Goal: Task Accomplishment & Management: Complete application form

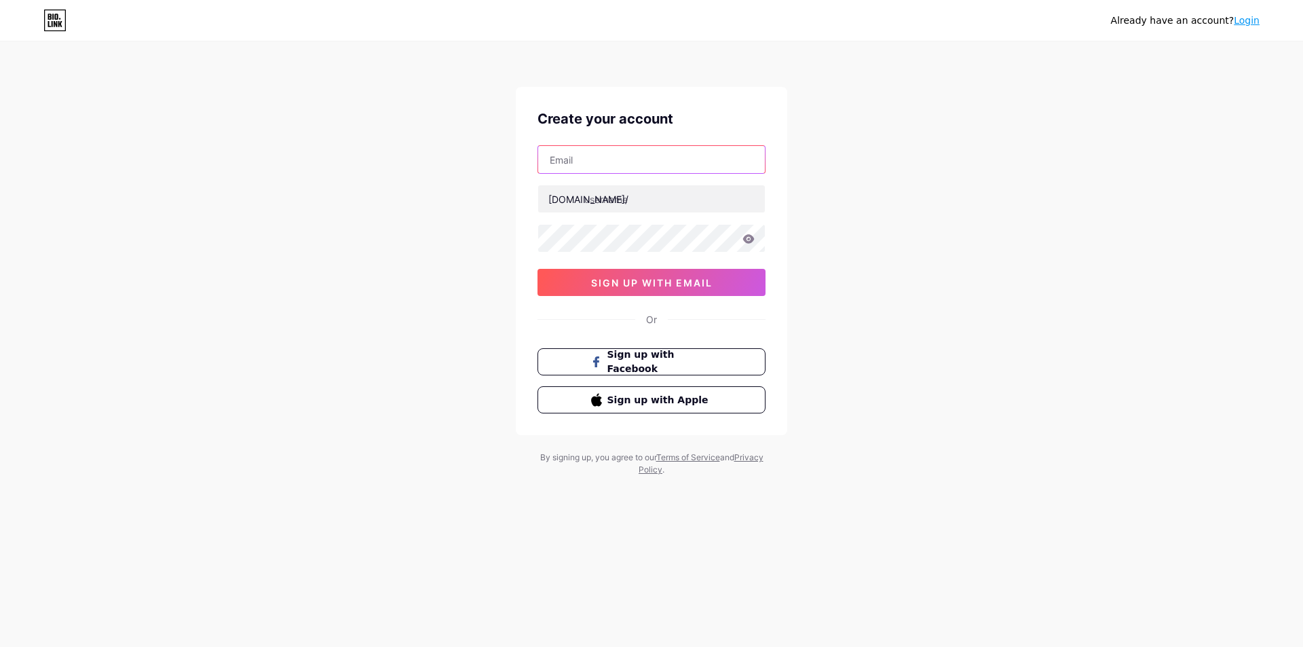
click at [595, 162] on input "text" at bounding box center [651, 159] width 227 height 27
click at [595, 161] on input "text" at bounding box center [651, 159] width 227 height 27
click at [590, 157] on input "text" at bounding box center [651, 159] width 227 height 27
paste input "[EMAIL_ADDRESS][DOMAIN_NAME]"
type input "[EMAIL_ADDRESS][DOMAIN_NAME]"
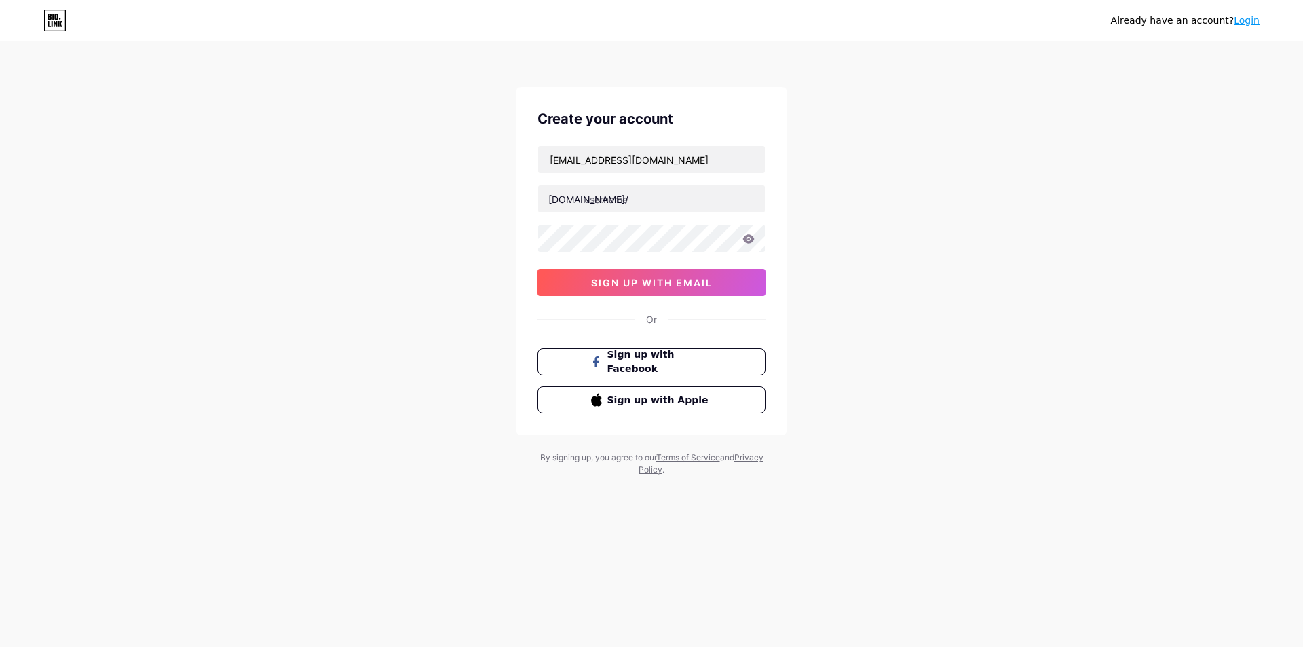
click at [580, 199] on div "[DOMAIN_NAME]/" at bounding box center [589, 199] width 80 height 14
click at [614, 202] on input "text" at bounding box center [651, 198] width 227 height 27
paste input "mississippienvironmental"
click at [435, 272] on div "Already have an account? Login Create your account [EMAIL_ADDRESS][DOMAIN_NAME]…" at bounding box center [651, 259] width 1303 height 519
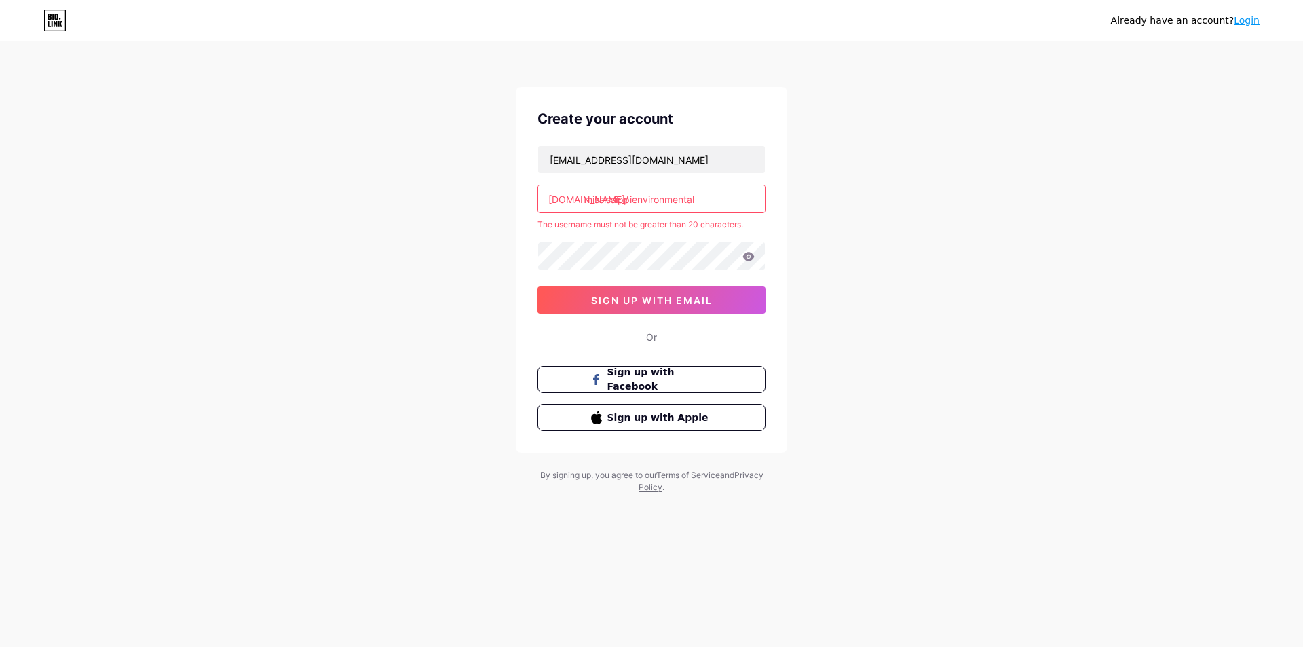
drag, startPoint x: 711, startPoint y: 203, endPoint x: 635, endPoint y: 202, distance: 76.0
click at [635, 202] on input "mississippienvironmental" at bounding box center [651, 198] width 227 height 27
click at [417, 287] on div "Already have an account? Login Create your account [EMAIL_ADDRESS][DOMAIN_NAME]…" at bounding box center [651, 268] width 1303 height 537
click at [648, 200] on input "[US_STATE]" at bounding box center [651, 198] width 227 height 27
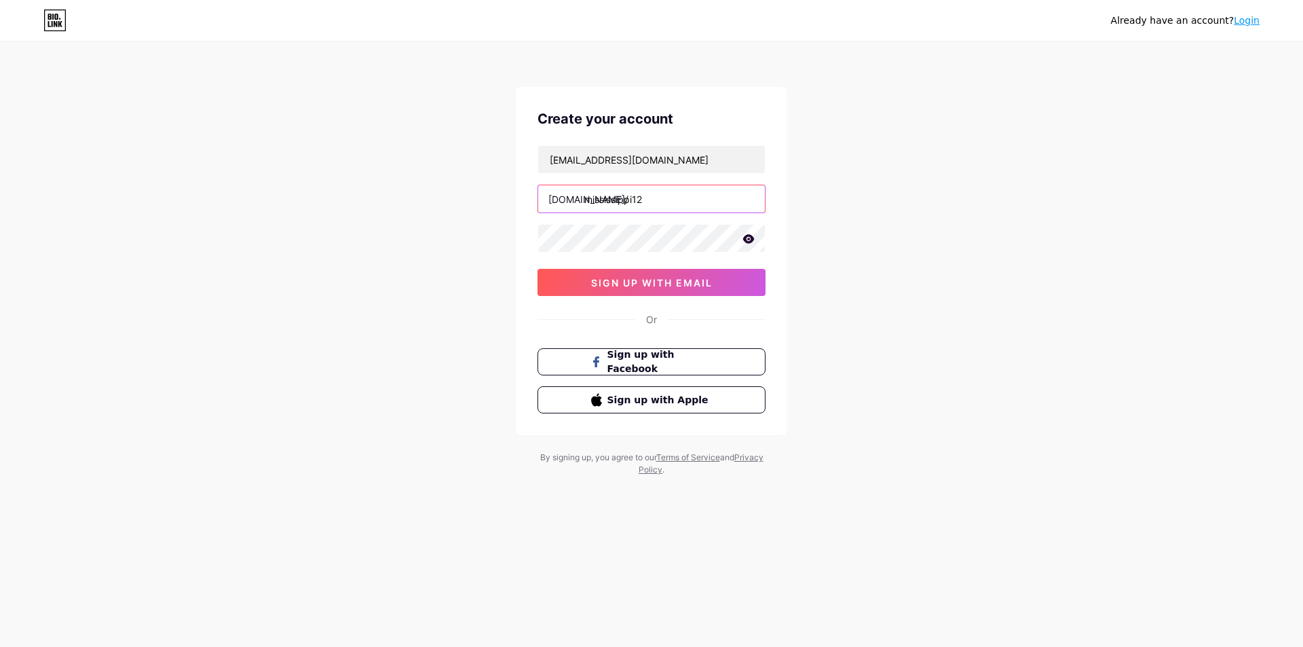
type input "mississippi12"
click at [409, 320] on div "Already have an account? Login Create your account [EMAIL_ADDRESS][DOMAIN_NAME]…" at bounding box center [651, 259] width 1303 height 519
click at [644, 280] on span "sign up with email" at bounding box center [652, 283] width 122 height 12
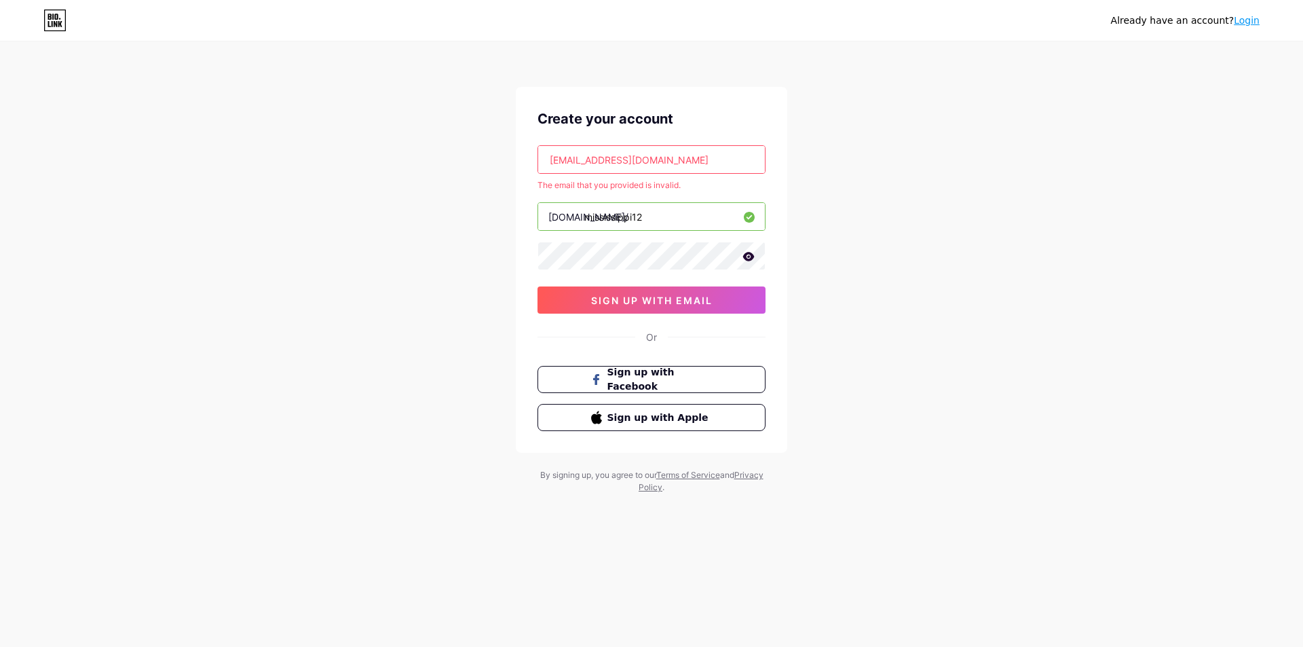
click at [421, 147] on div "Already have an account? Login Create your account [EMAIL_ADDRESS][DOMAIN_NAME]…" at bounding box center [651, 268] width 1303 height 537
